Goal: Find specific page/section: Find specific page/section

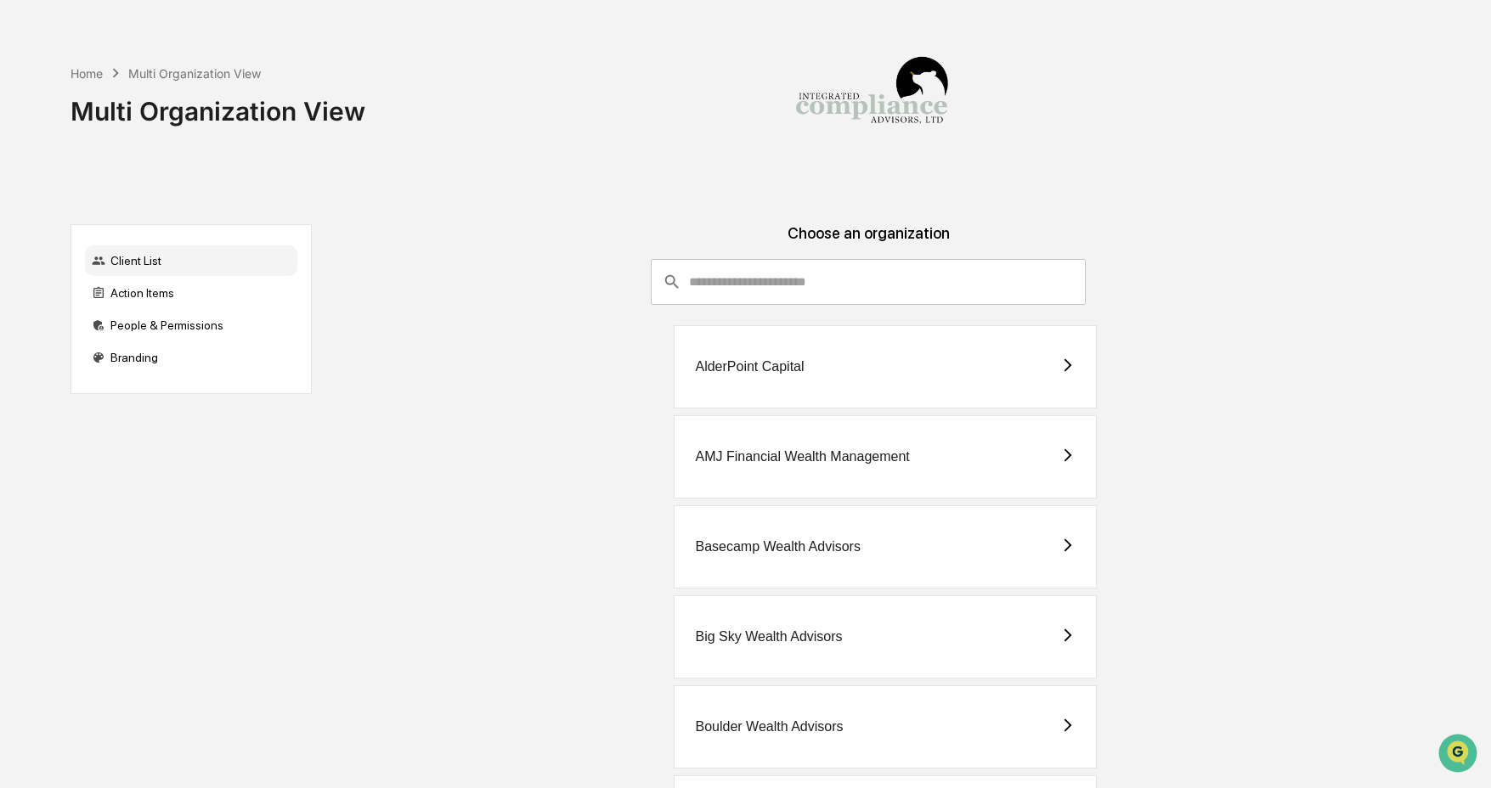
click at [823, 287] on input "consultant-dashboard__filter-organizations-search-bar" at bounding box center [888, 282] width 398 height 46
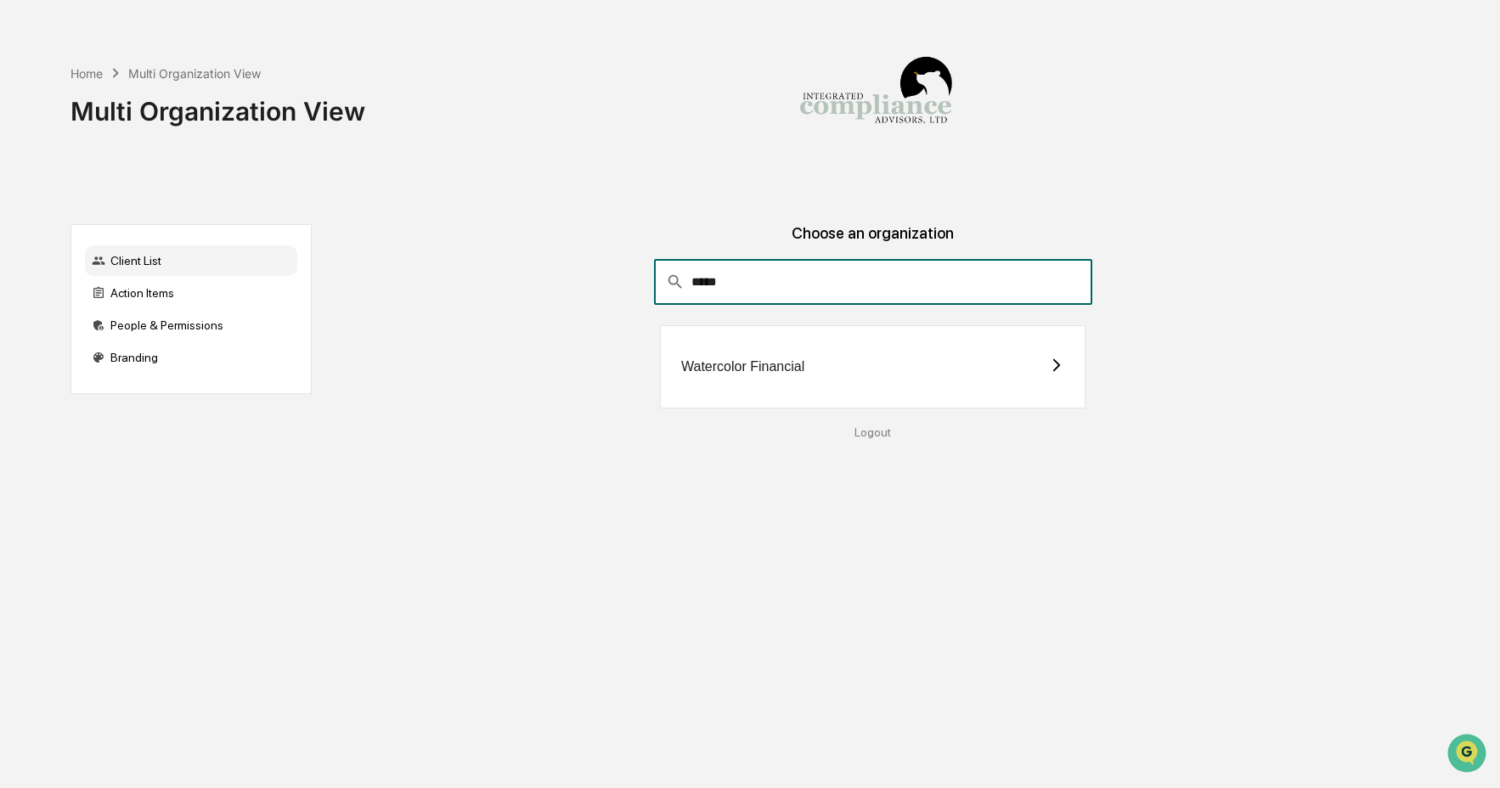
type input "*****"
click at [810, 363] on div "Watercolor Financial" at bounding box center [873, 366] width 426 height 83
